Goal: Task Accomplishment & Management: Use online tool/utility

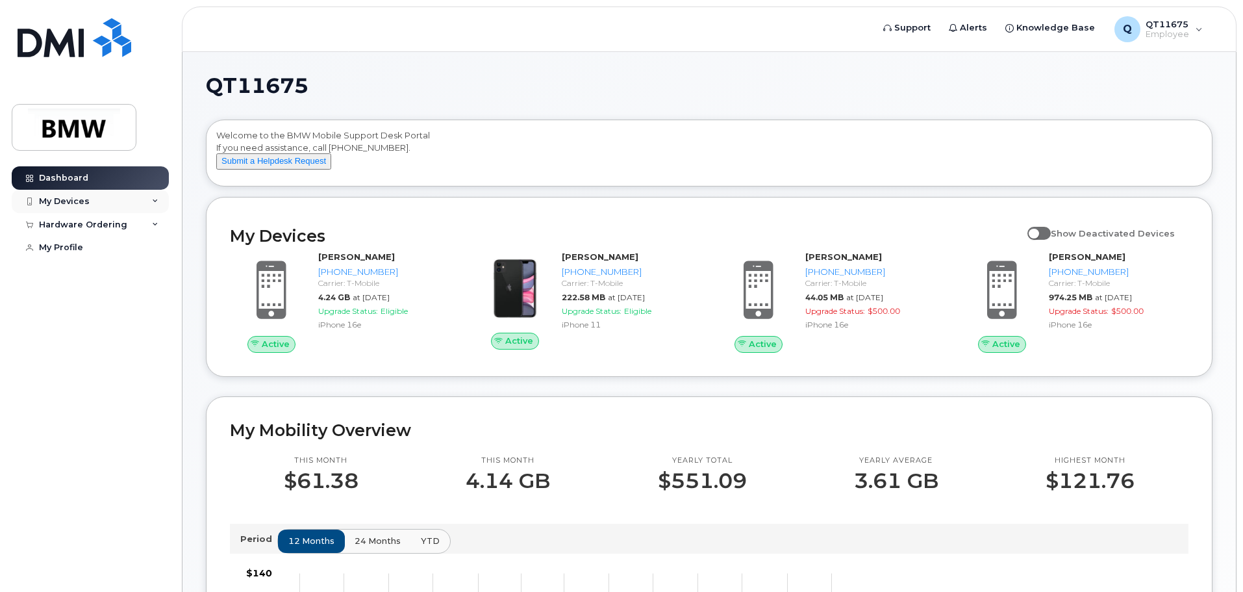
click at [66, 199] on div "My Devices" at bounding box center [64, 201] width 51 height 10
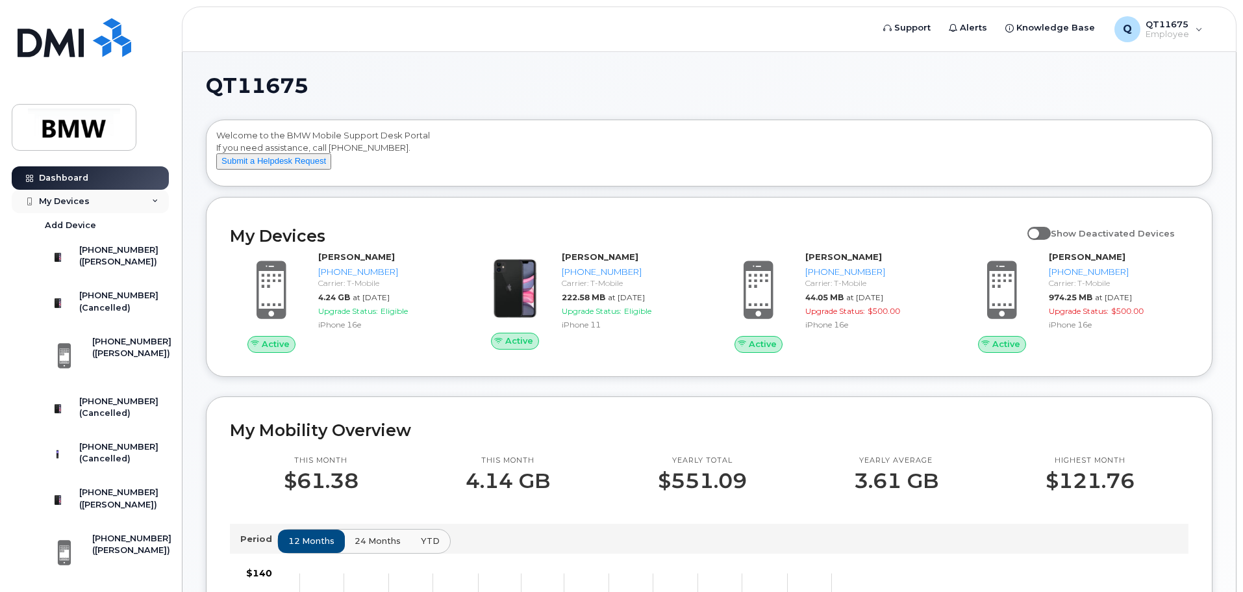
click at [66, 199] on div "My Devices" at bounding box center [64, 201] width 51 height 10
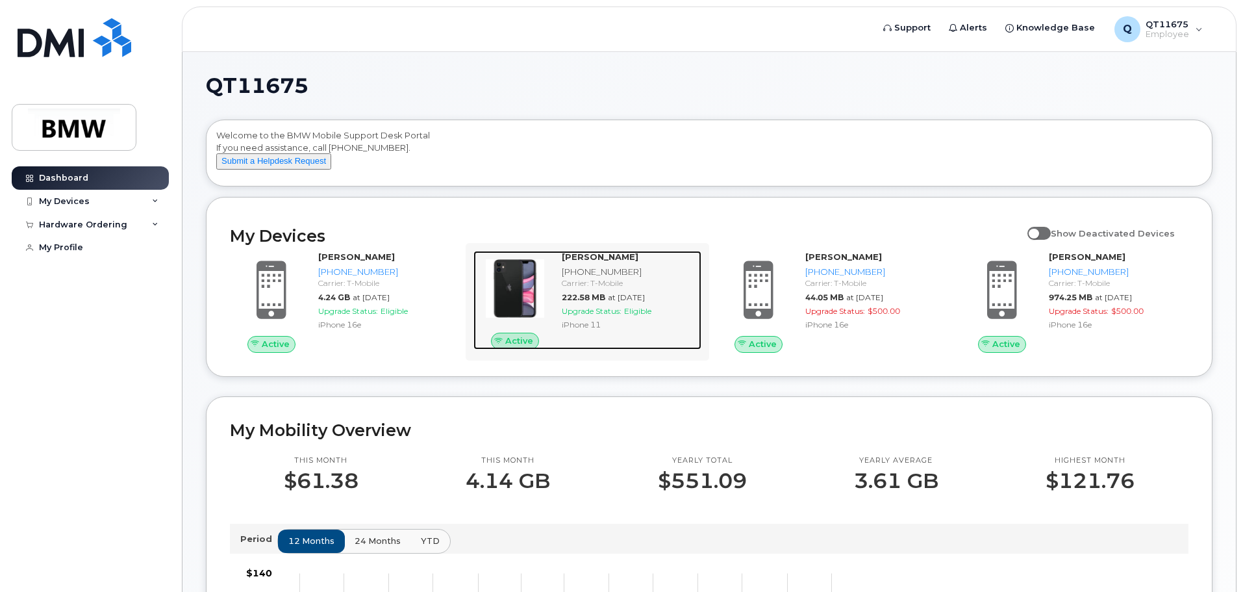
click at [592, 278] on div "[PHONE_NUMBER]" at bounding box center [629, 272] width 134 height 12
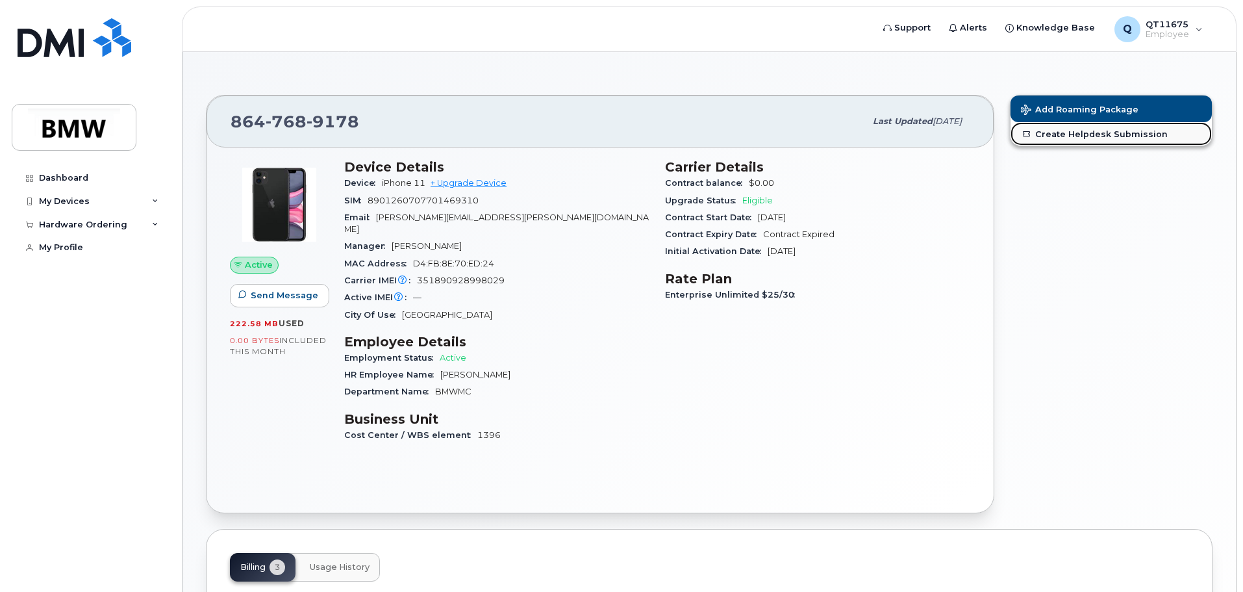
click at [1069, 134] on link "Create Helpdesk Submission" at bounding box center [1111, 133] width 201 height 23
click at [64, 198] on div "My Devices" at bounding box center [64, 201] width 51 height 10
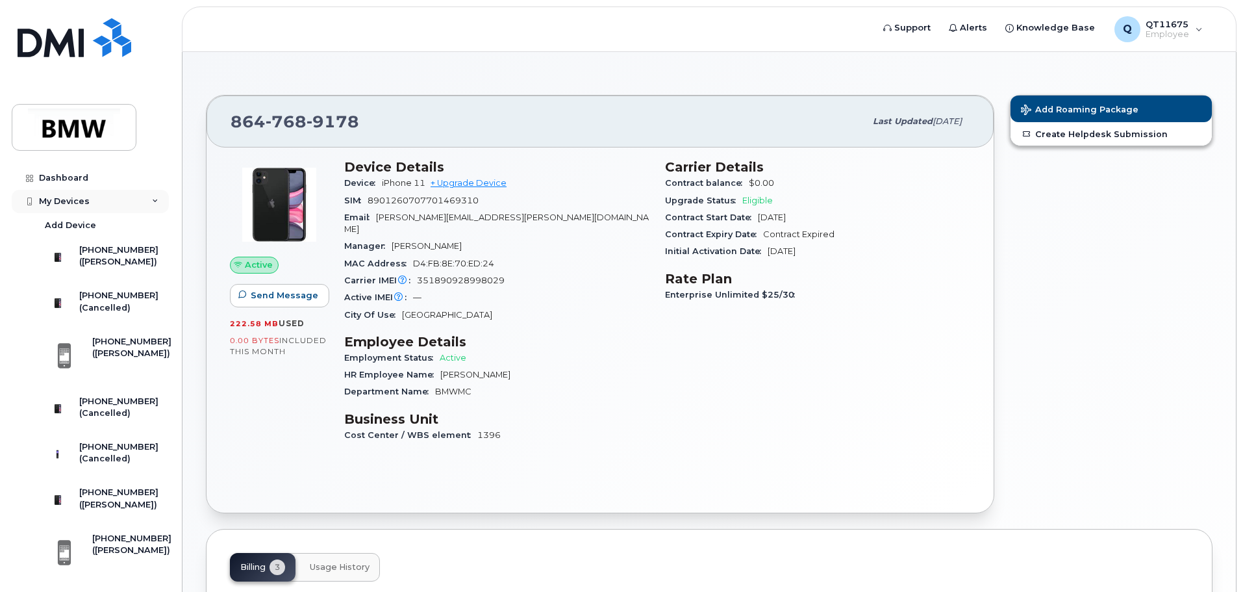
click at [67, 203] on div "My Devices" at bounding box center [64, 201] width 51 height 10
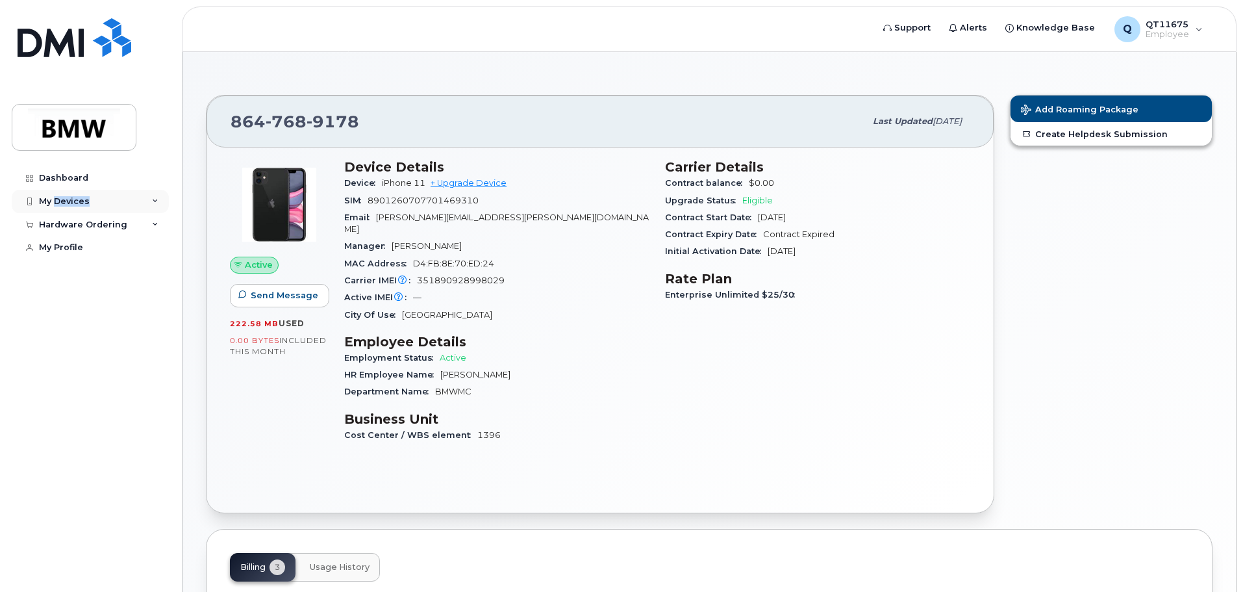
click at [67, 203] on div "My Devices" at bounding box center [64, 201] width 51 height 10
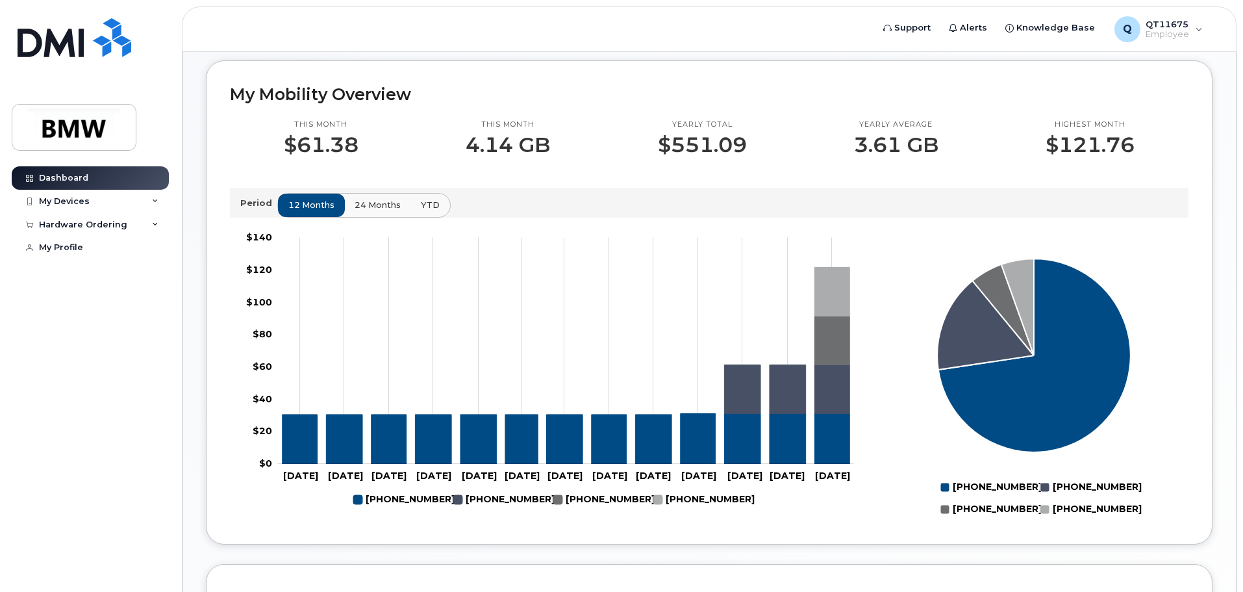
scroll to position [260, 0]
